Goal: Transaction & Acquisition: Purchase product/service

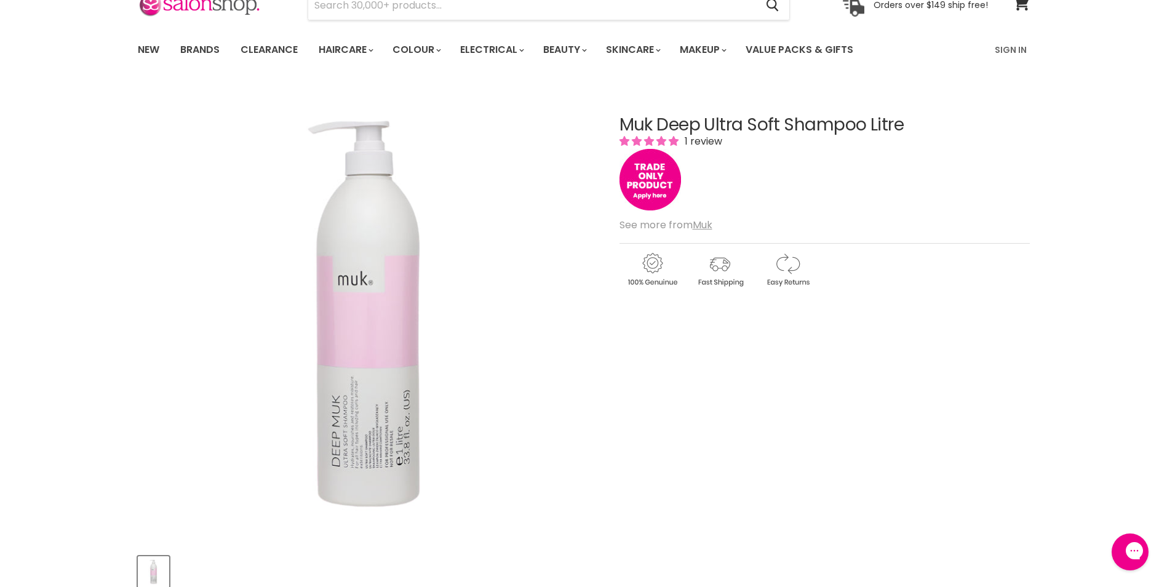
scroll to position [62, 0]
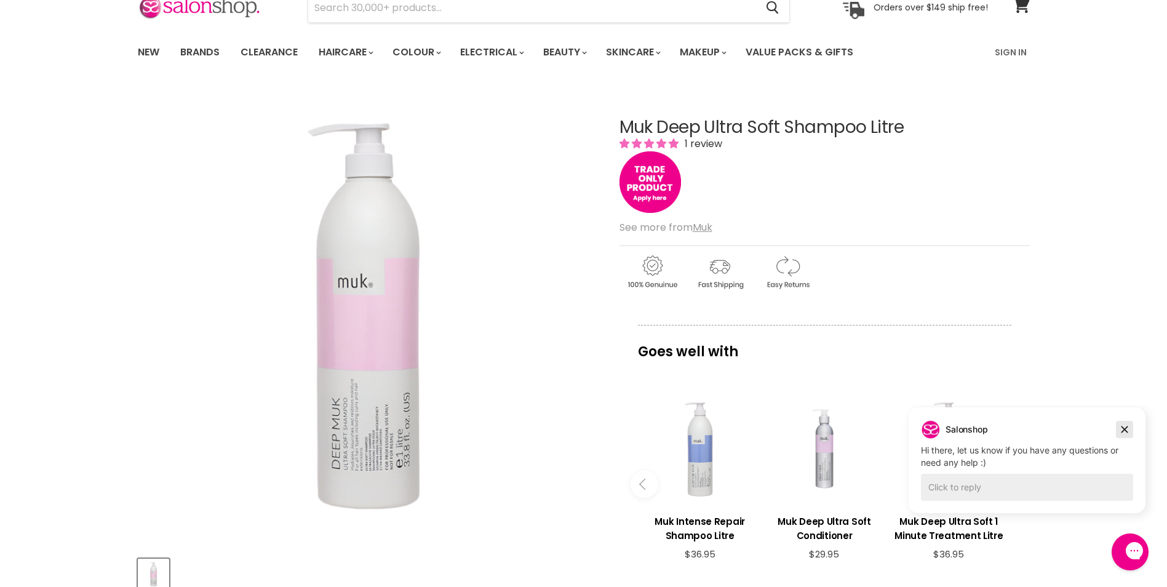
click at [1124, 423] on icon "Dismiss campaign" at bounding box center [1124, 429] width 12 height 15
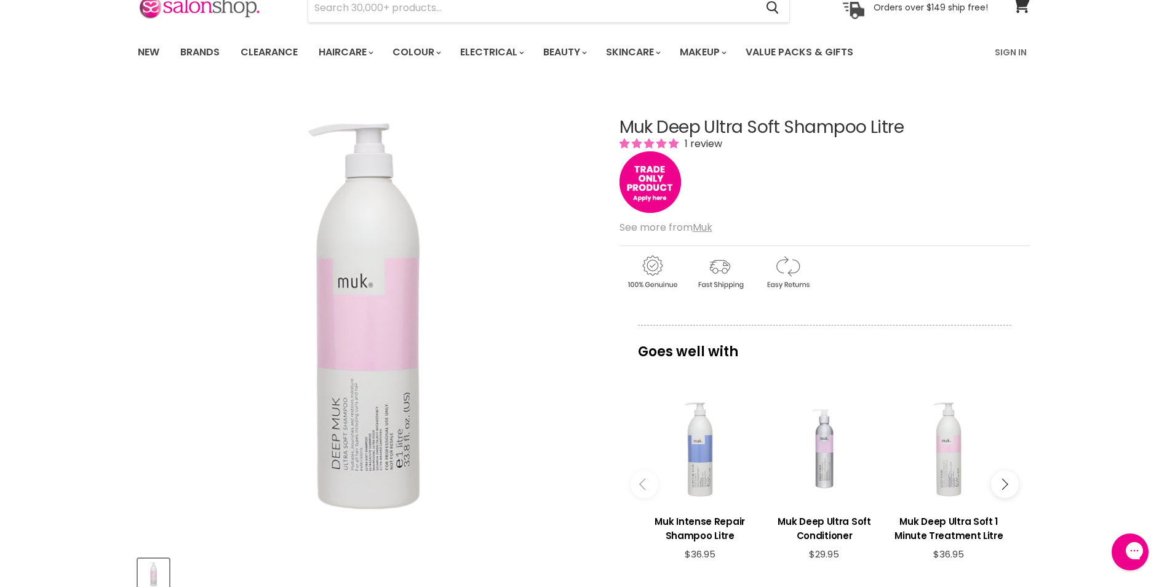
scroll to position [0, 0]
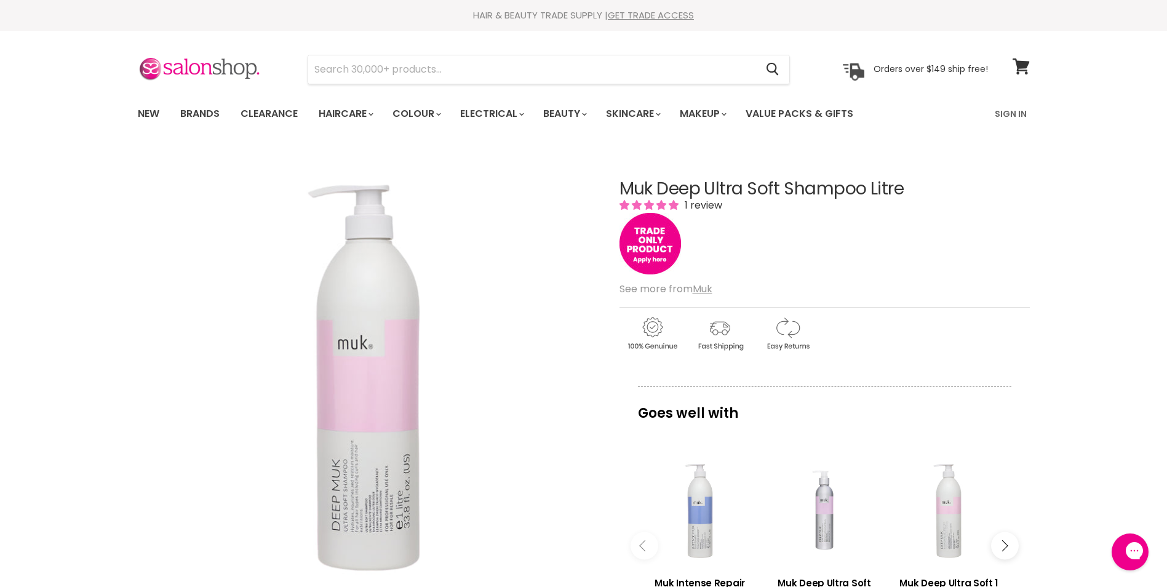
click at [1018, 237] on div "Muk Deep Ultra Soft Shampoo Litre 1 review" at bounding box center [824, 229] width 410 height 98
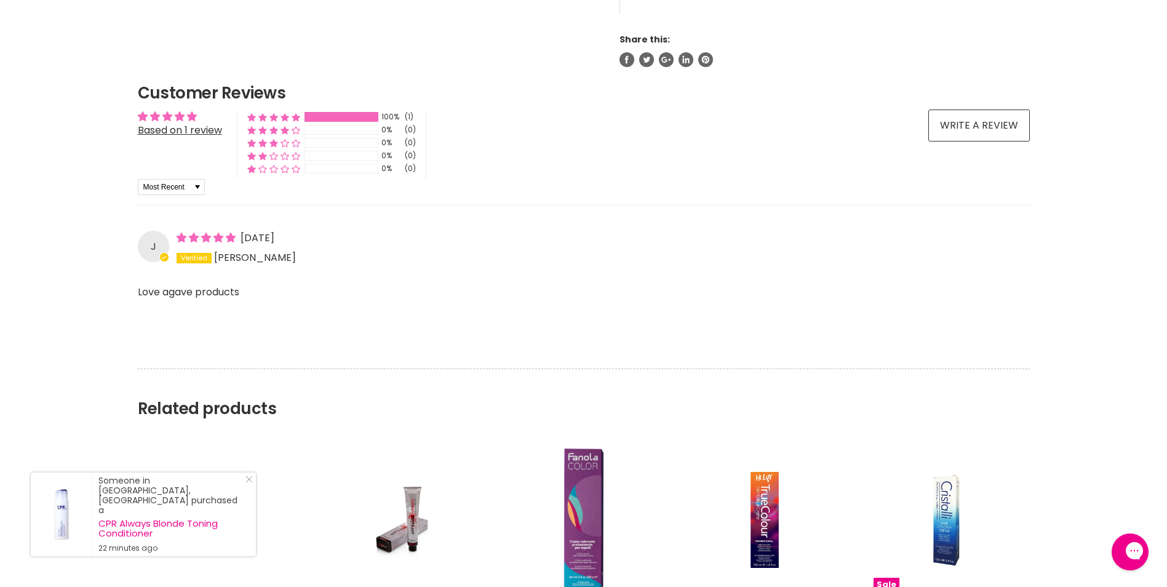
scroll to position [677, 0]
